Goal: Information Seeking & Learning: Learn about a topic

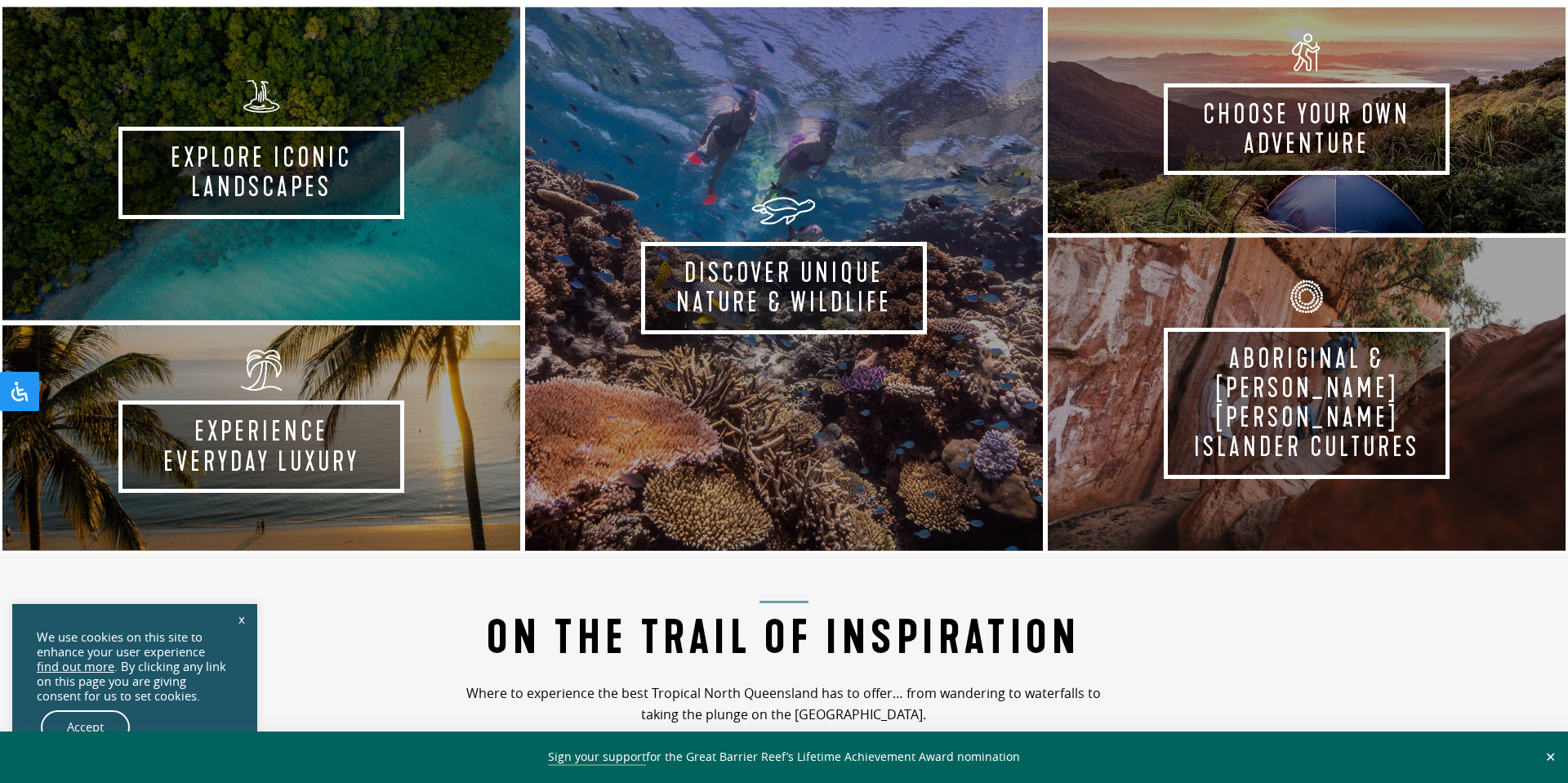
scroll to position [998, 0]
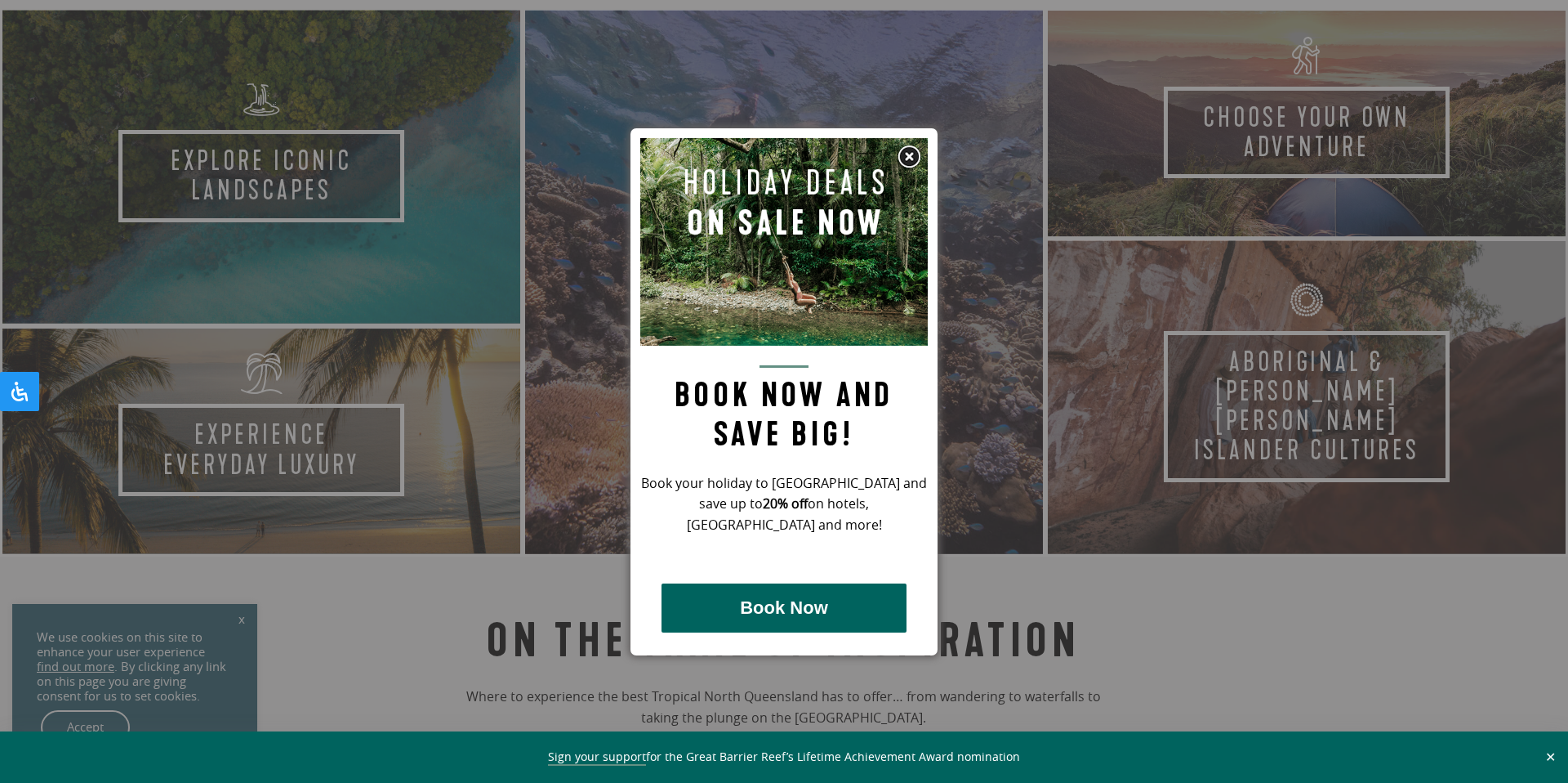
click at [910, 158] on img at bounding box center [909, 156] width 24 height 24
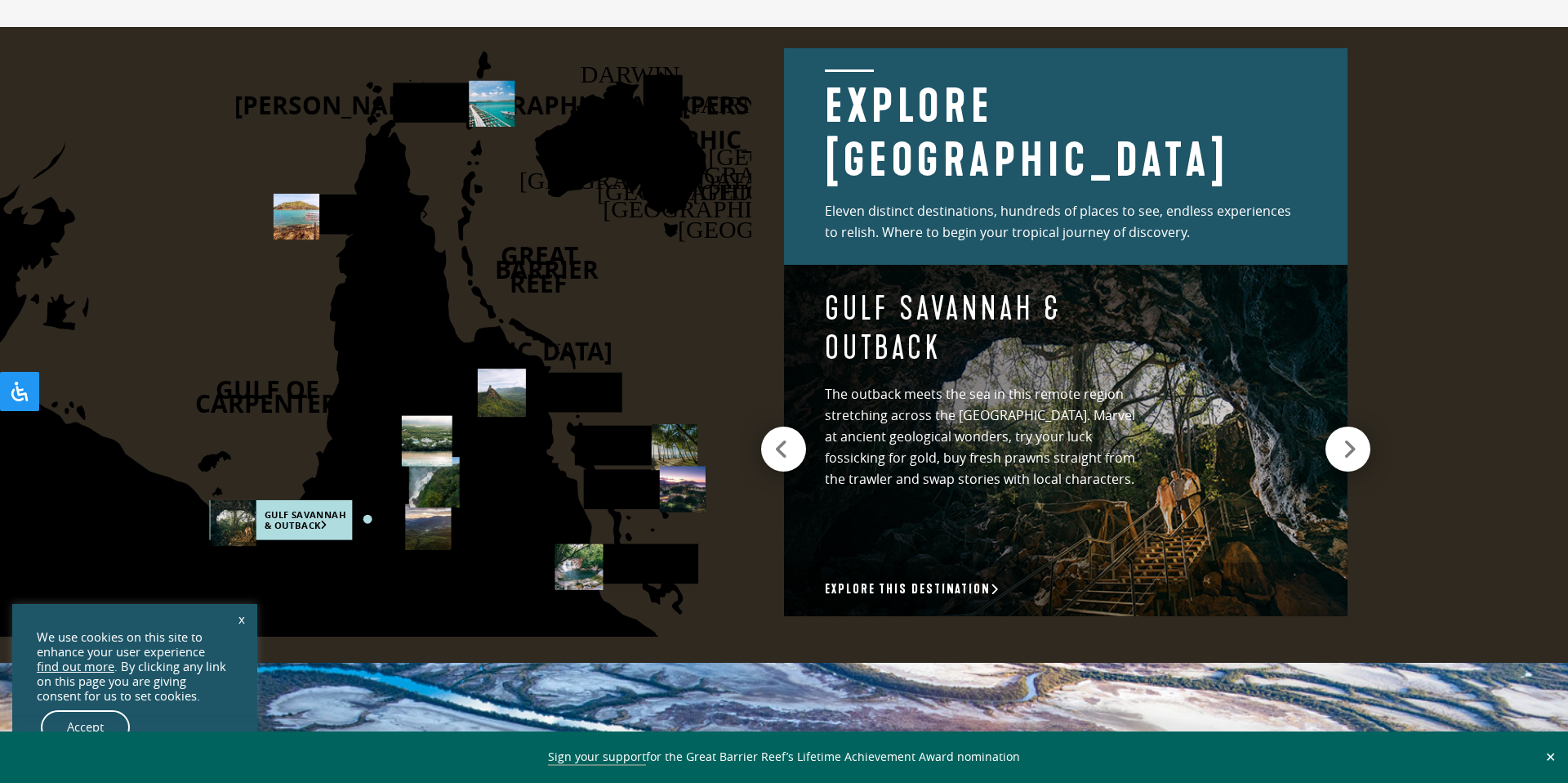
scroll to position [2279, 0]
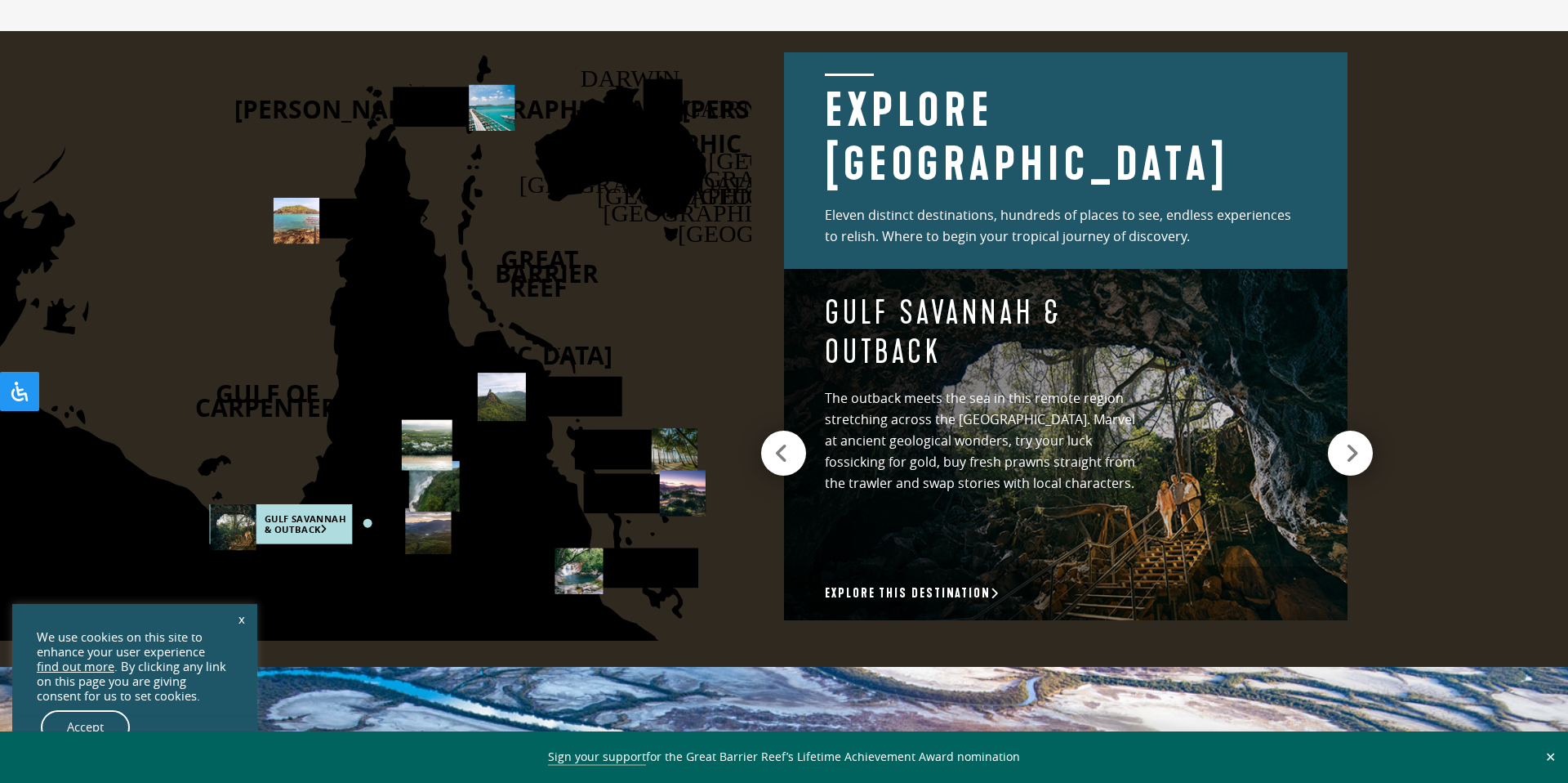
click at [1354, 449] on icon at bounding box center [1351, 453] width 14 height 23
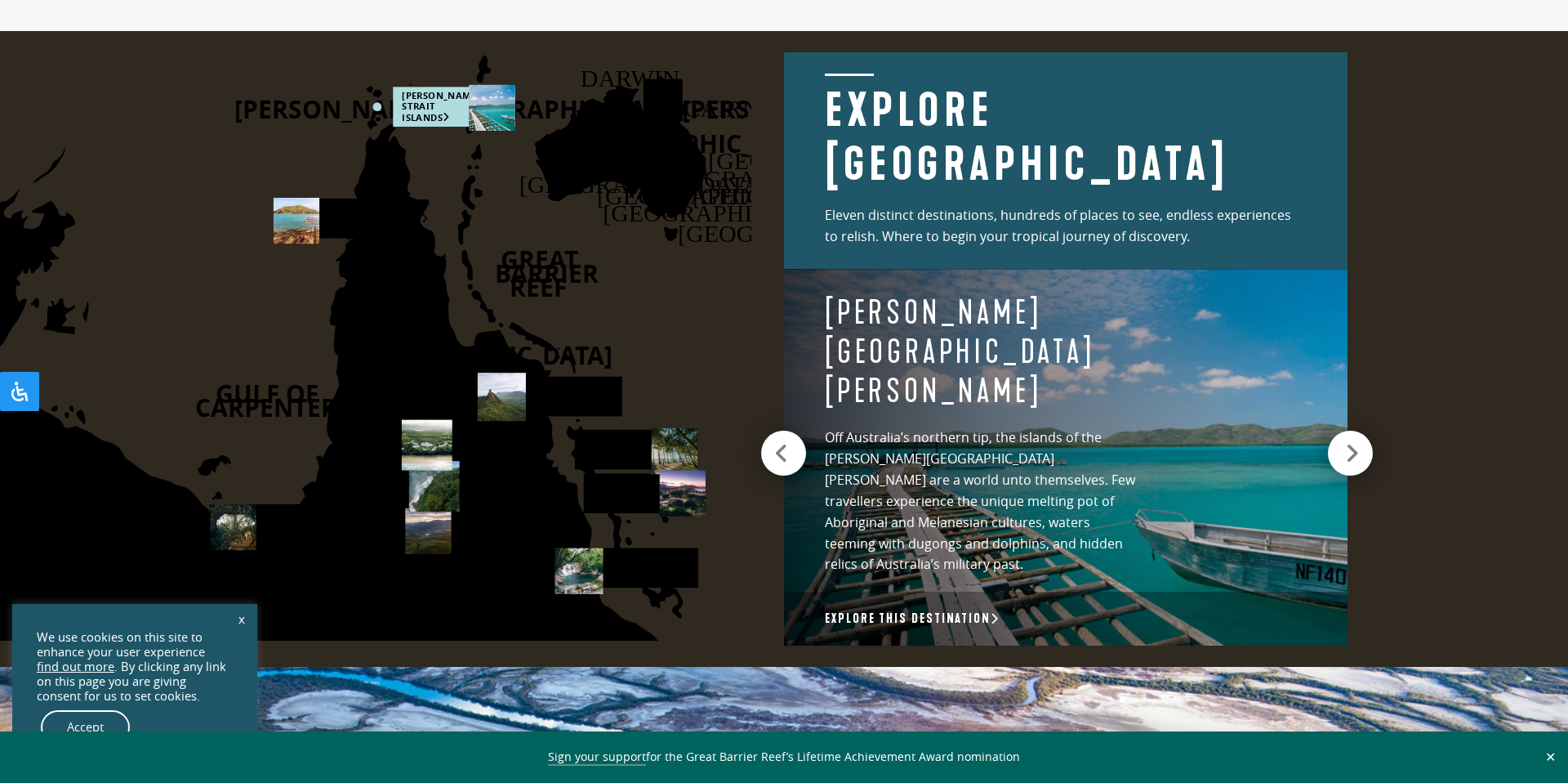
click at [1355, 442] on icon at bounding box center [1351, 453] width 14 height 23
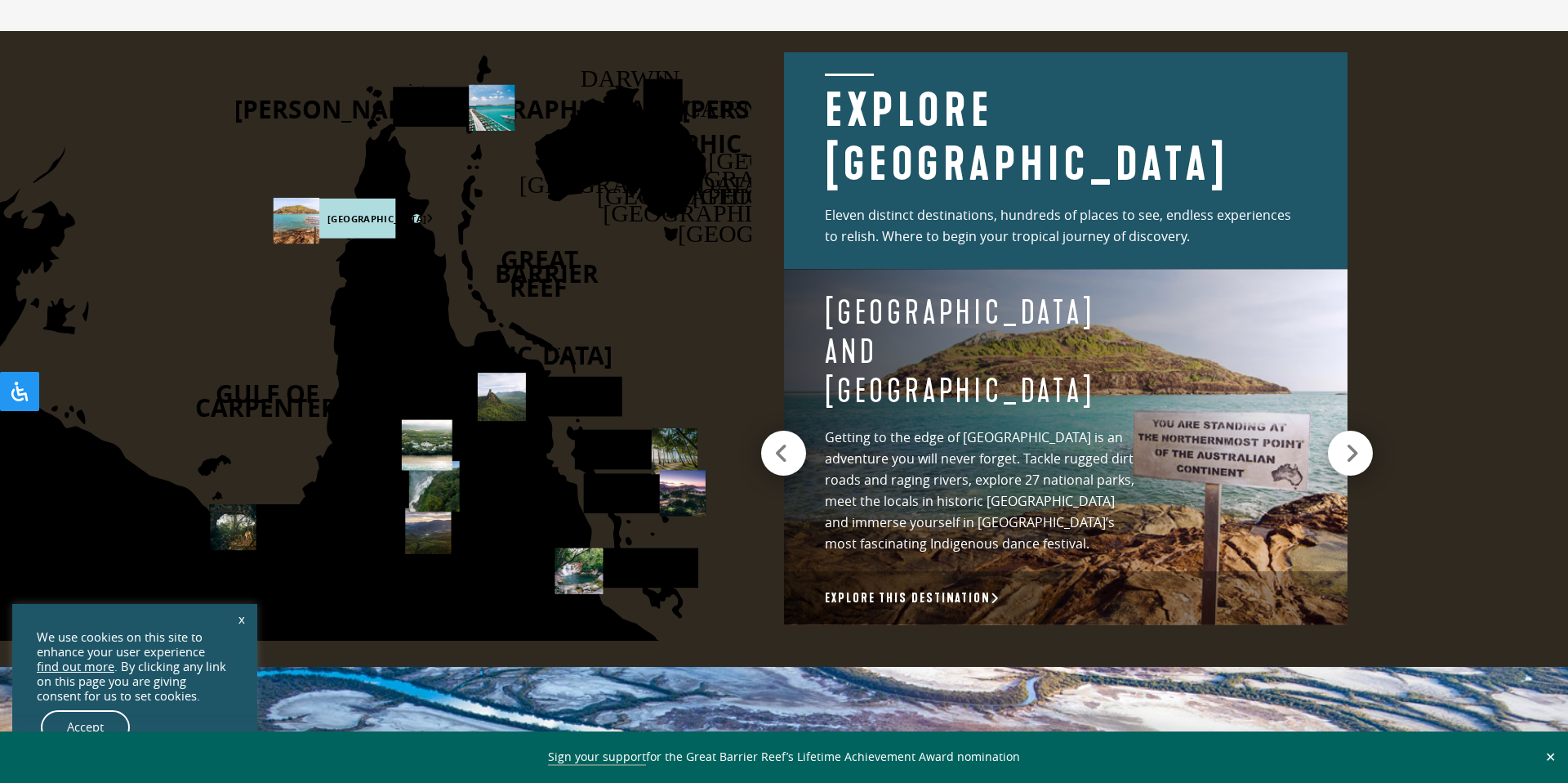
click at [1355, 442] on icon at bounding box center [1351, 453] width 14 height 23
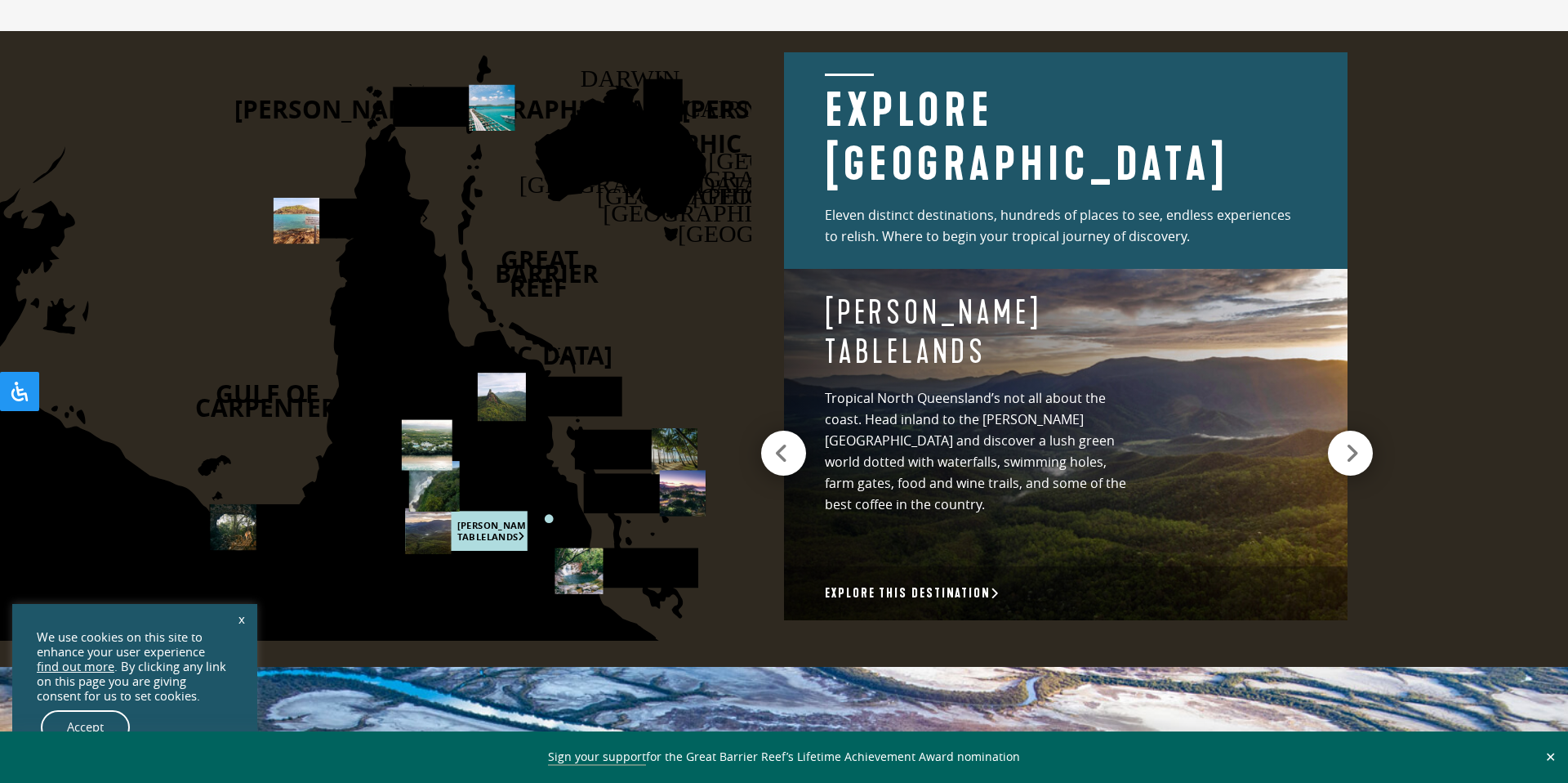
click at [1355, 442] on icon at bounding box center [1351, 453] width 14 height 23
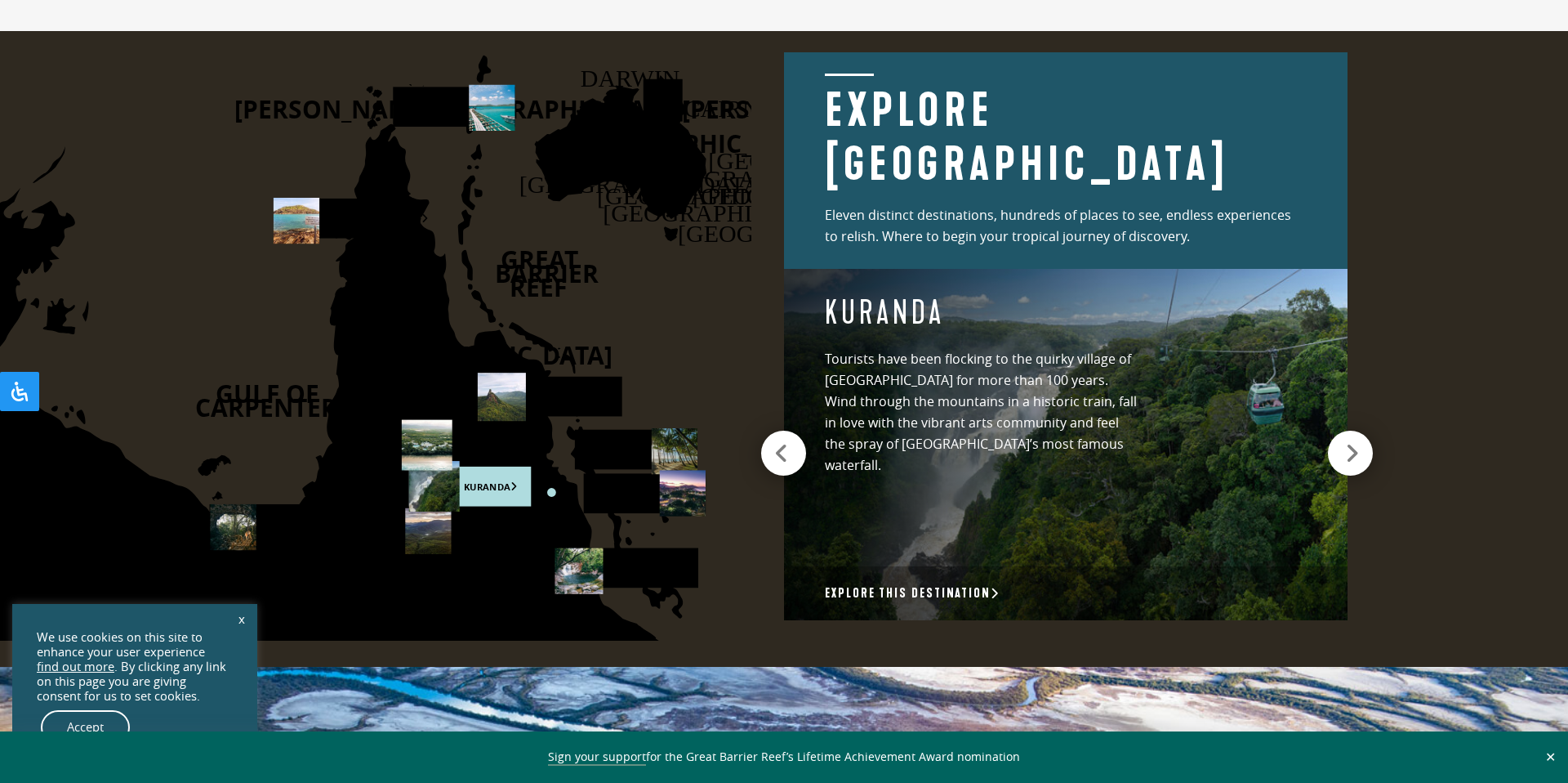
click at [1355, 442] on icon at bounding box center [1351, 453] width 14 height 23
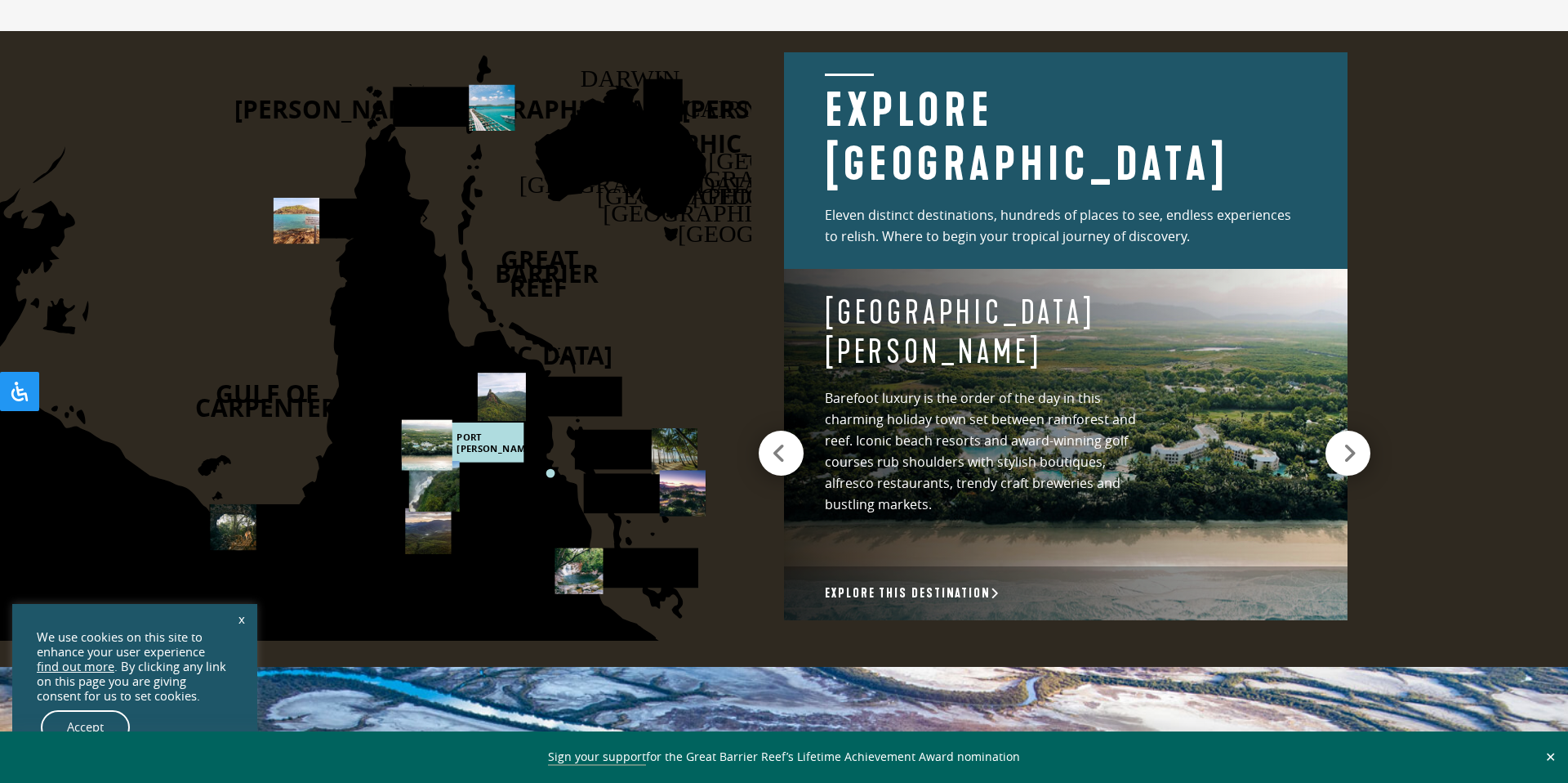
click at [783, 445] on icon at bounding box center [779, 453] width 15 height 23
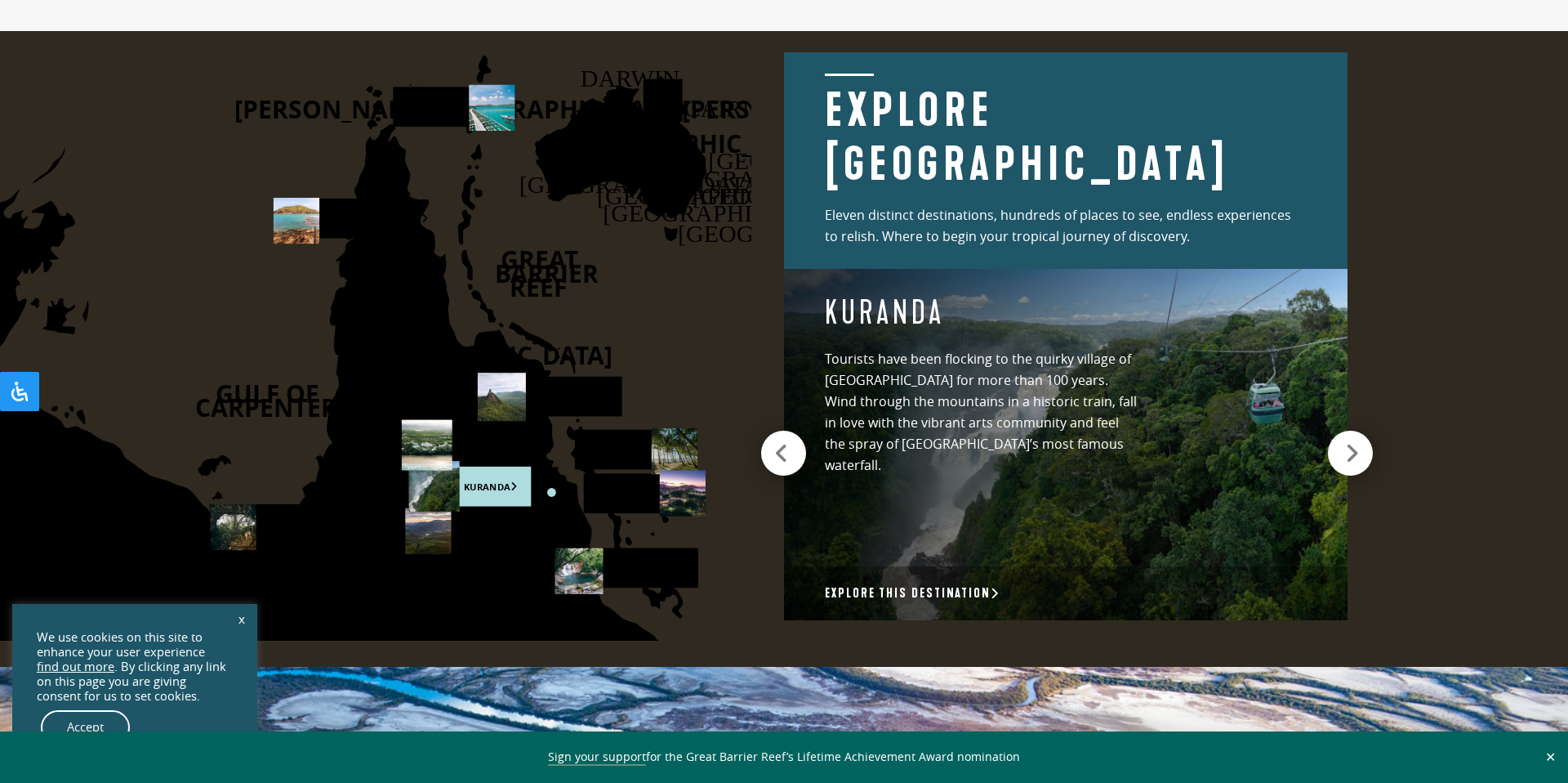
click at [1356, 448] on icon at bounding box center [1351, 453] width 14 height 23
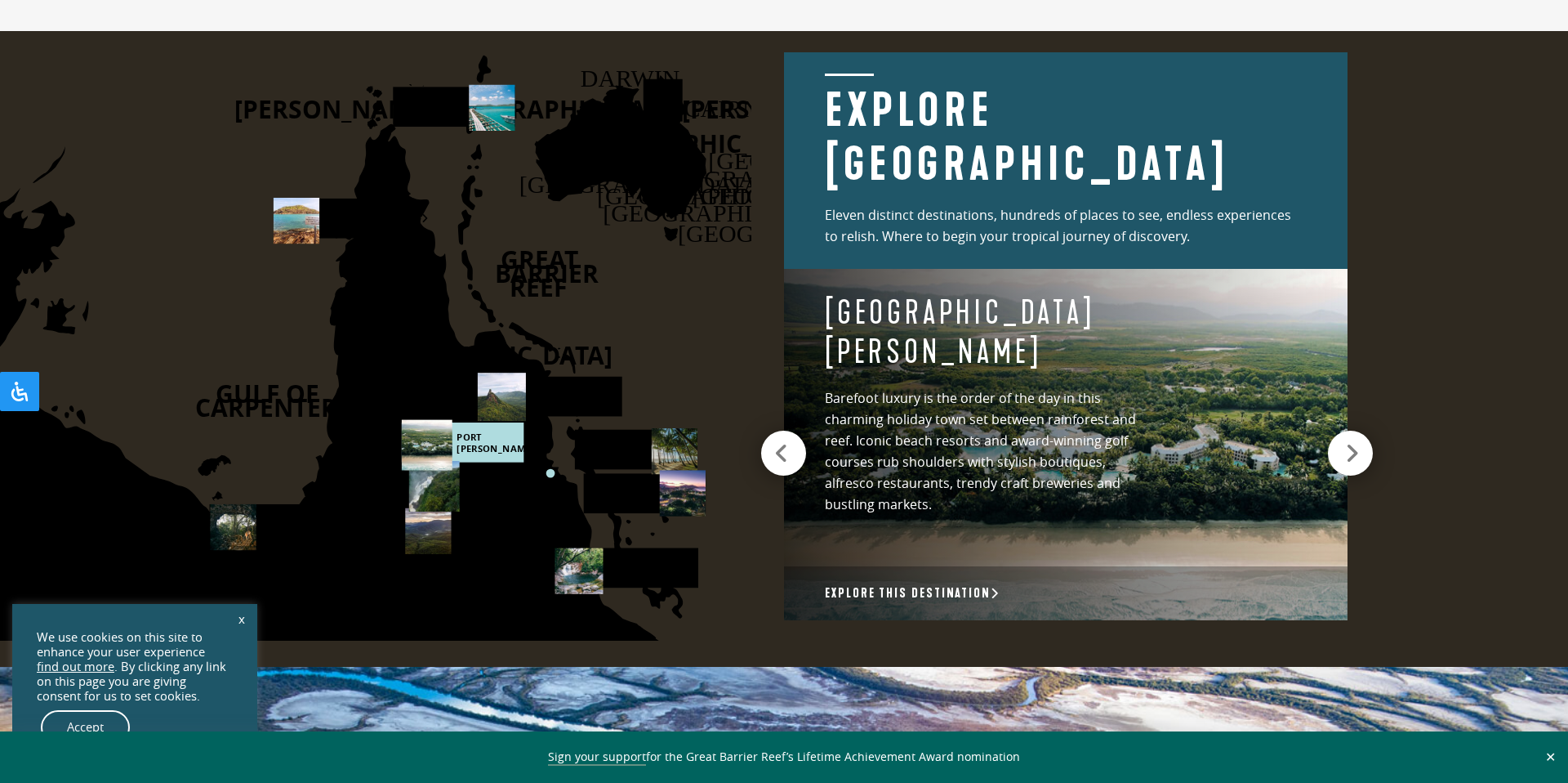
click at [1356, 445] on icon at bounding box center [1351, 453] width 14 height 23
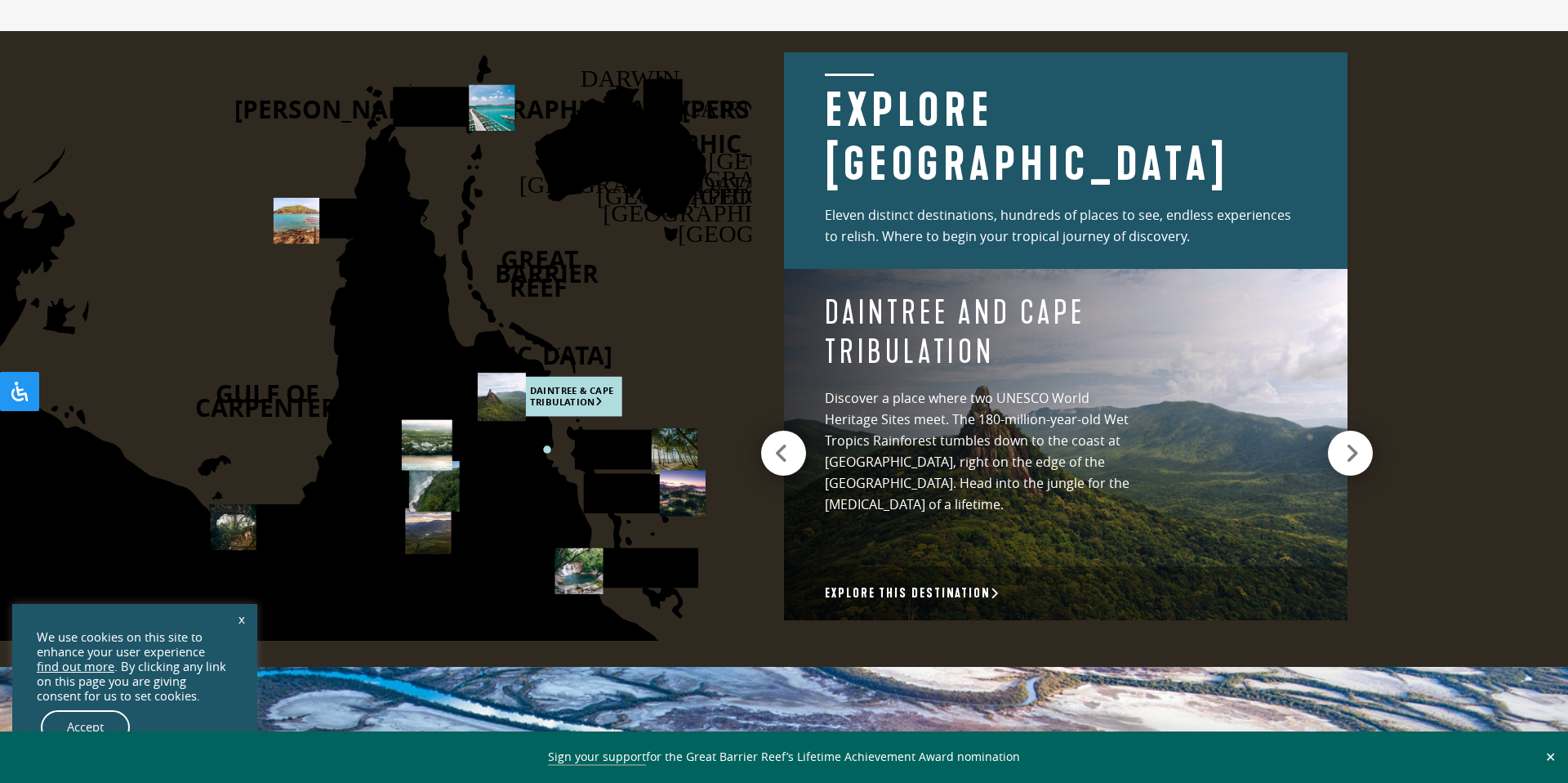
click at [1357, 442] on icon at bounding box center [1351, 453] width 14 height 23
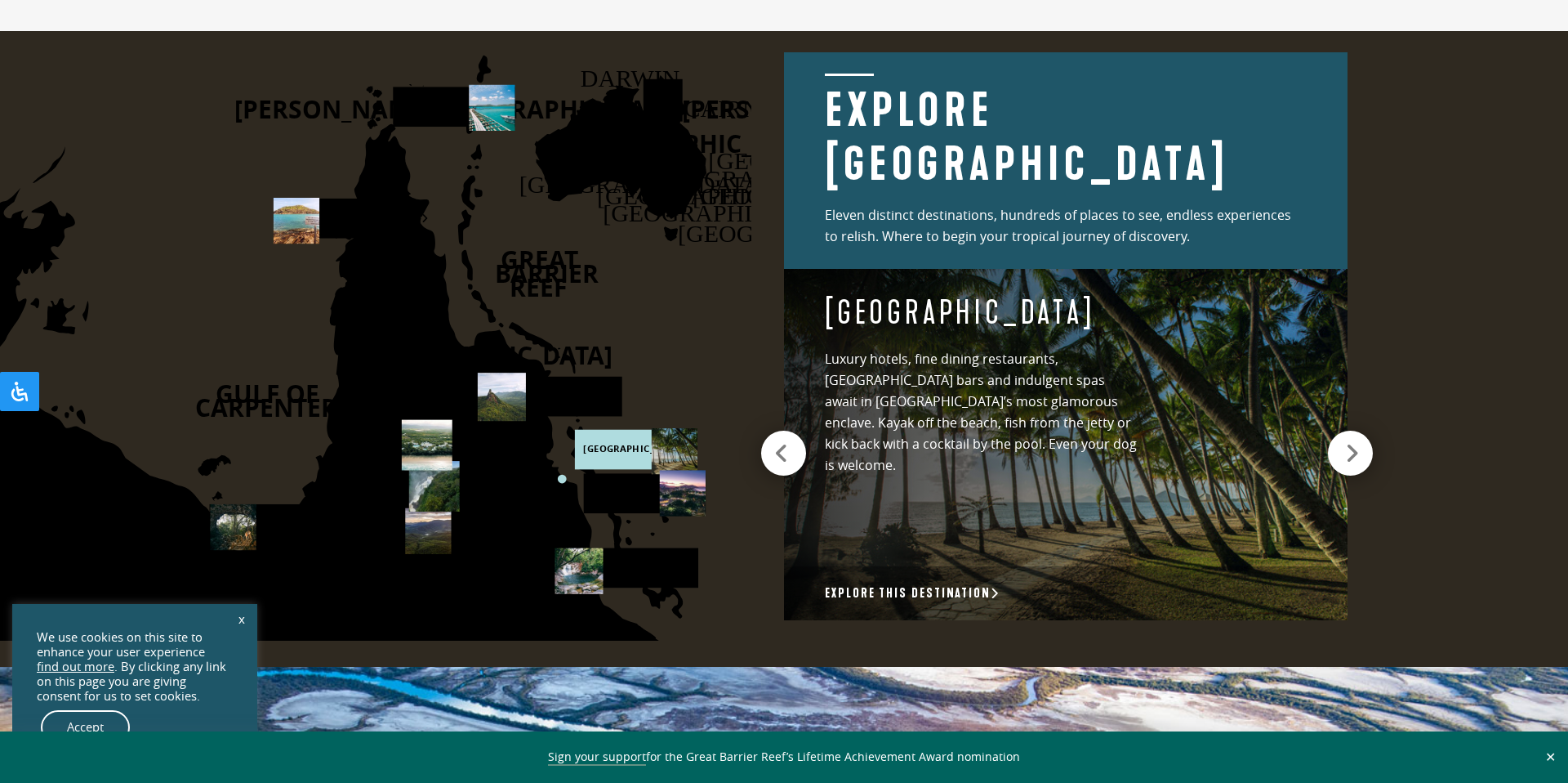
click at [1357, 442] on icon at bounding box center [1351, 453] width 14 height 23
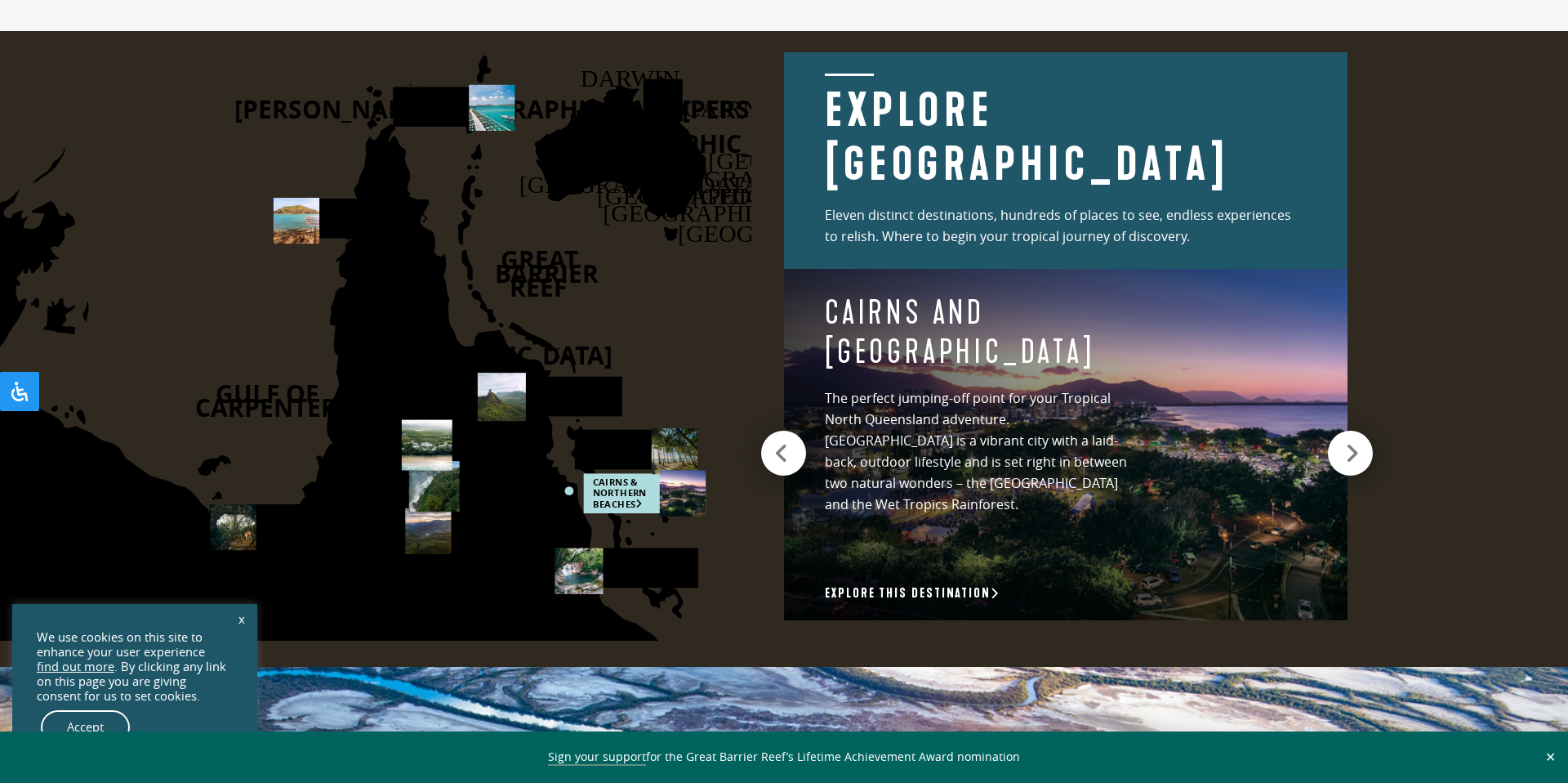
click at [1357, 442] on icon at bounding box center [1351, 453] width 14 height 23
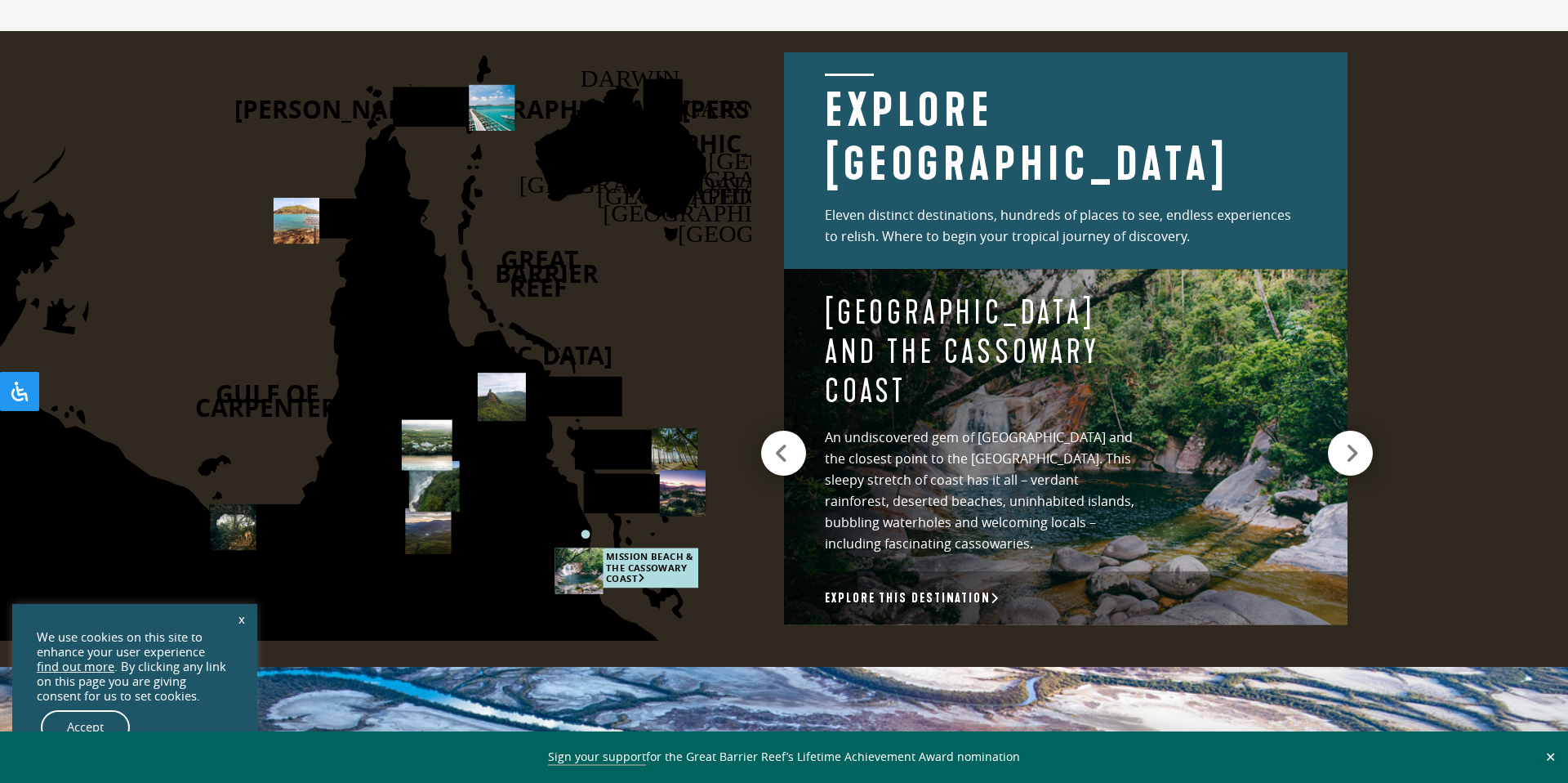
click at [1357, 442] on icon at bounding box center [1351, 453] width 14 height 23
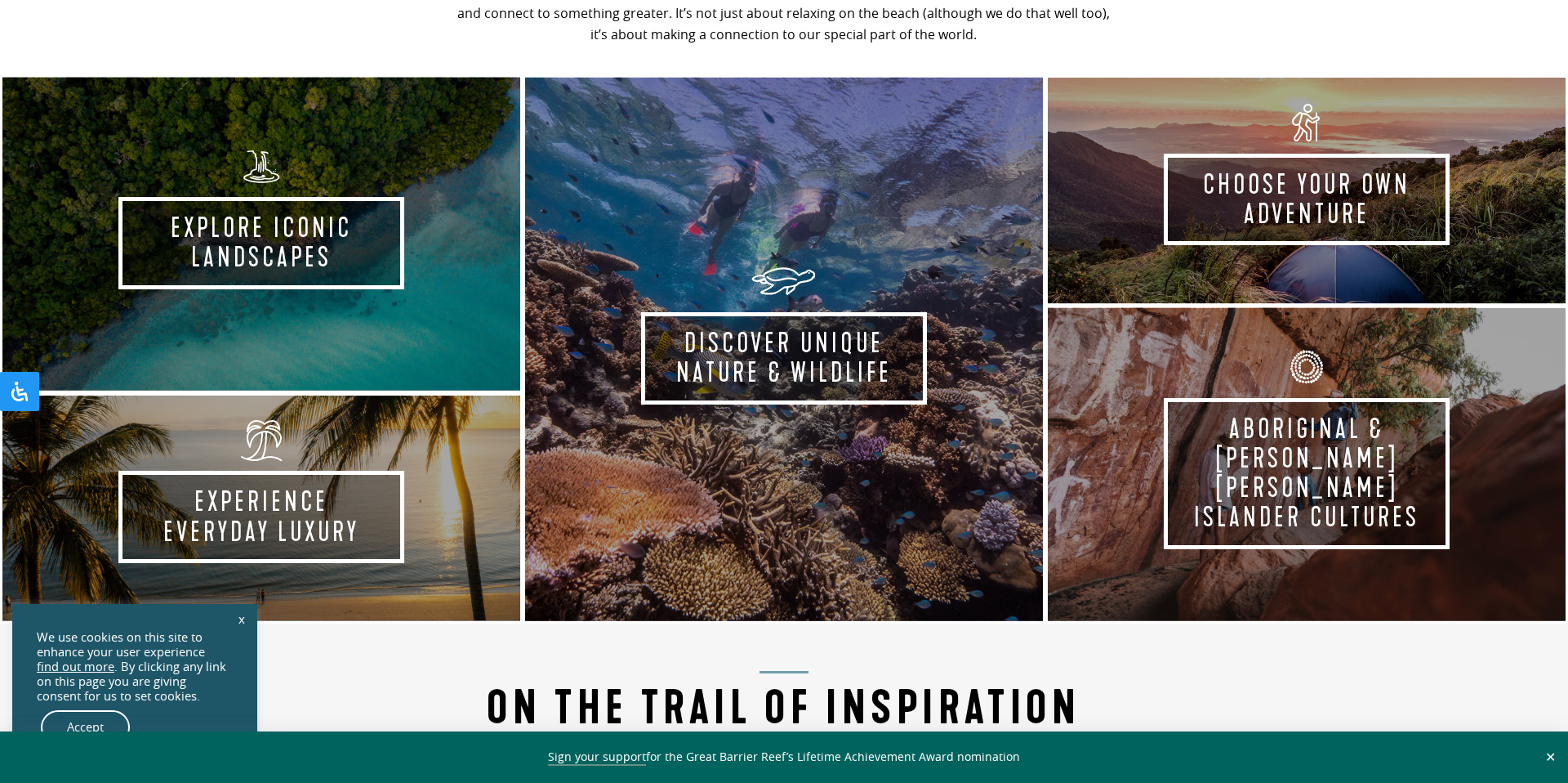
scroll to position [932, 0]
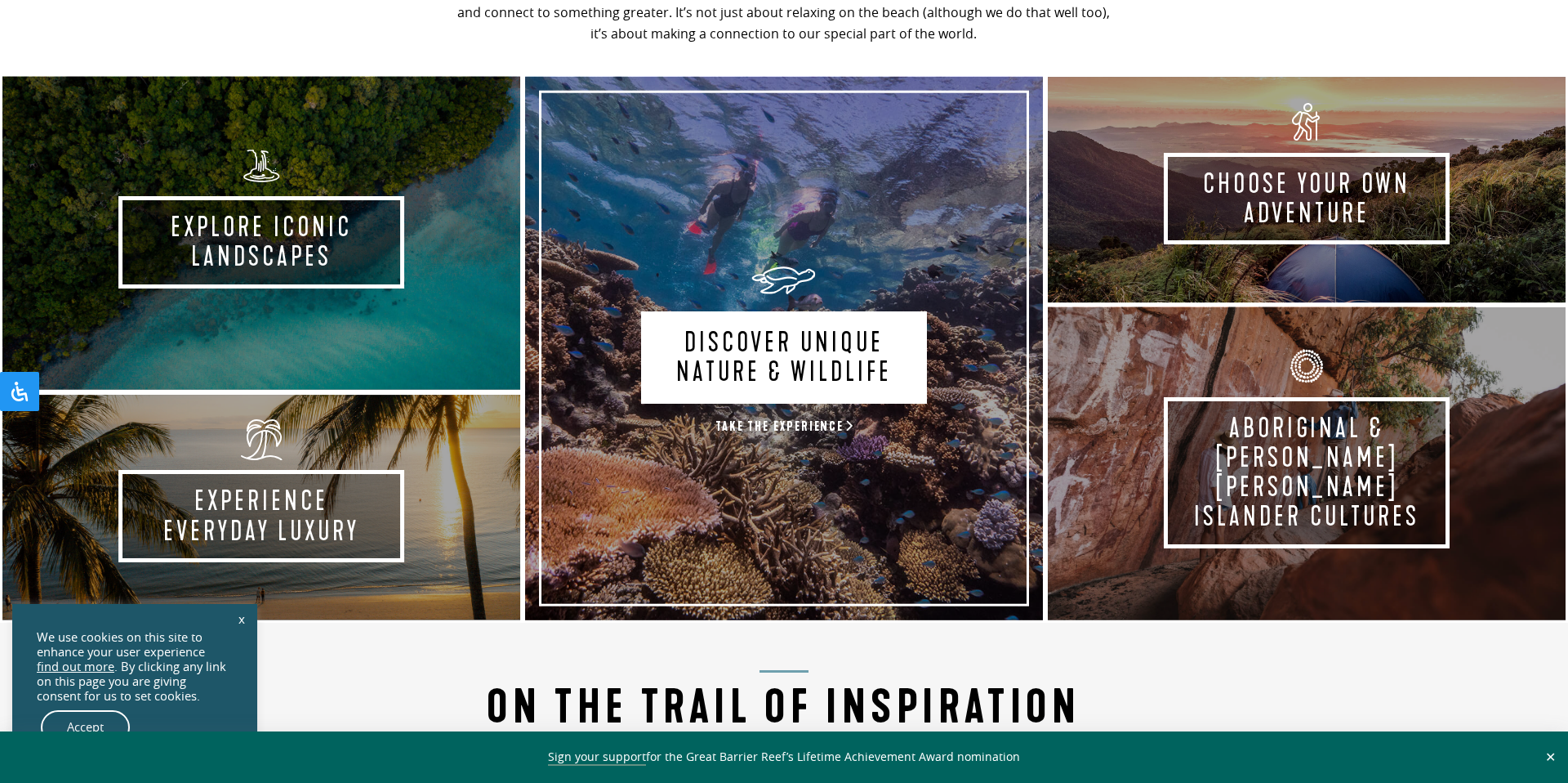
click at [810, 333] on link "Discover Unique Nature & Wildlife Take the experience" at bounding box center [784, 348] width 522 height 548
click at [733, 346] on link "Discover Unique Nature & Wildlife Take the experience" at bounding box center [784, 348] width 522 height 548
